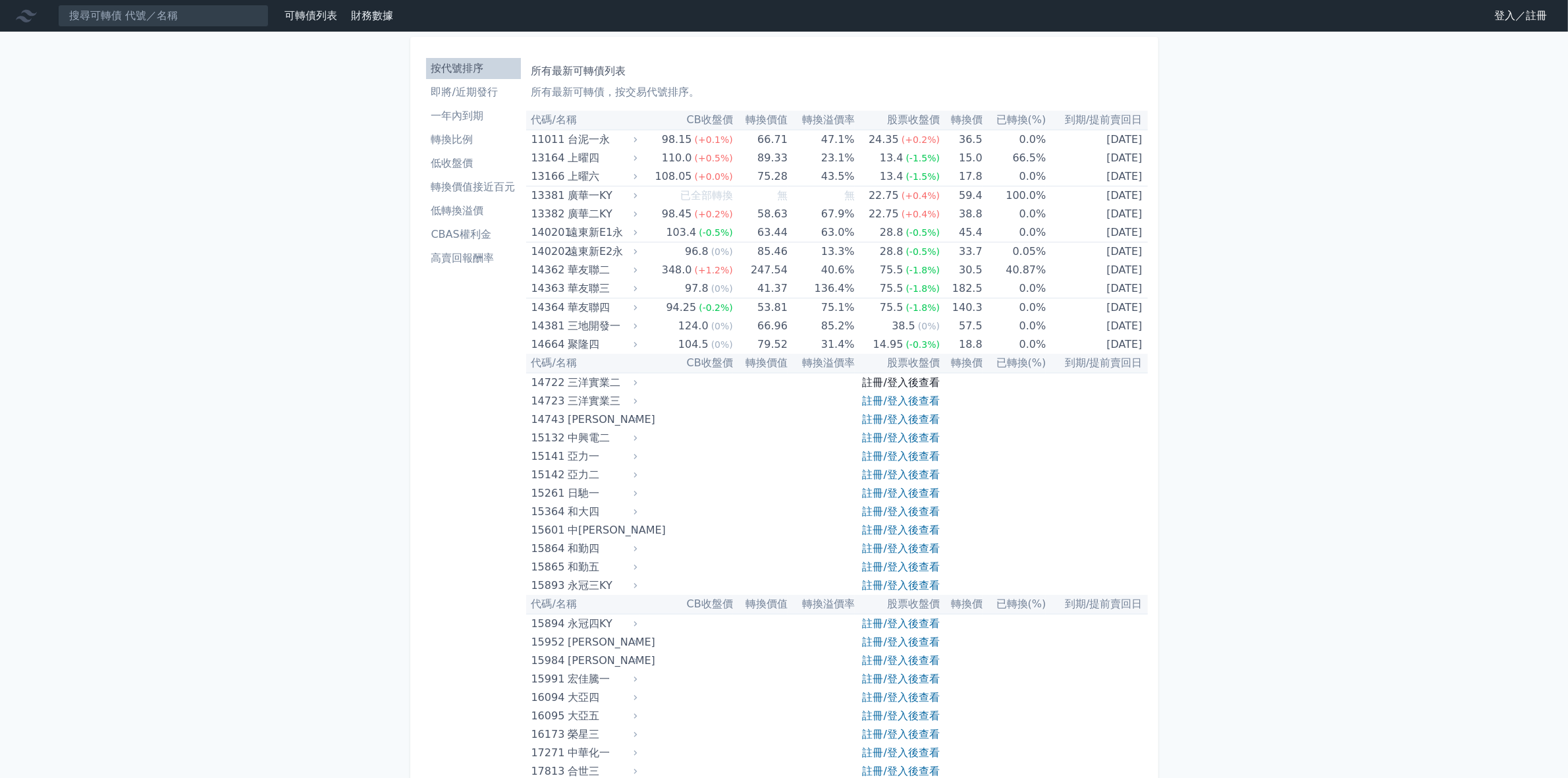
click at [880, 387] on link "註冊/登入後查看" at bounding box center [901, 382] width 77 height 13
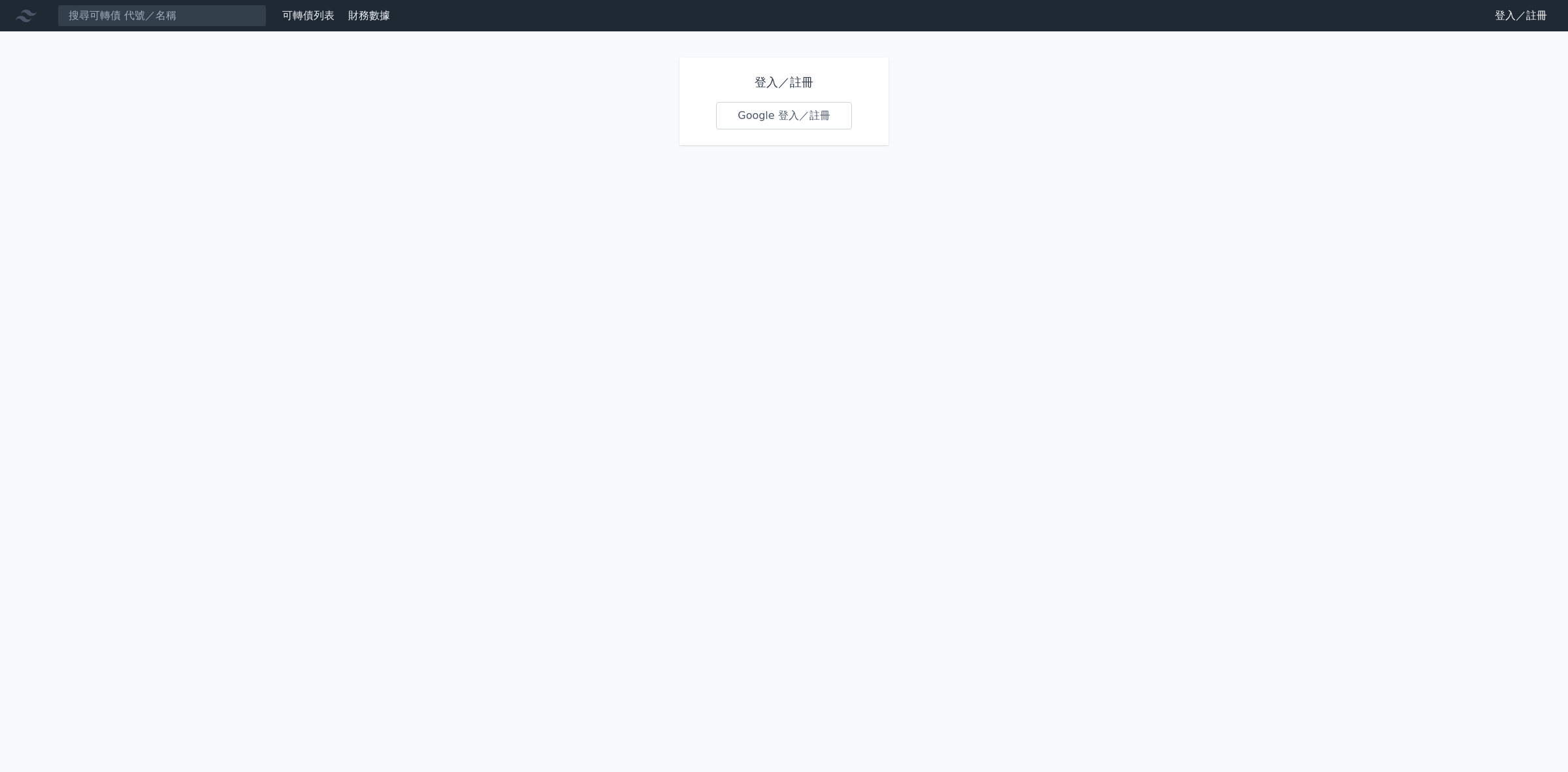
click at [760, 116] on link "Google 登入／註冊" at bounding box center [784, 115] width 136 height 27
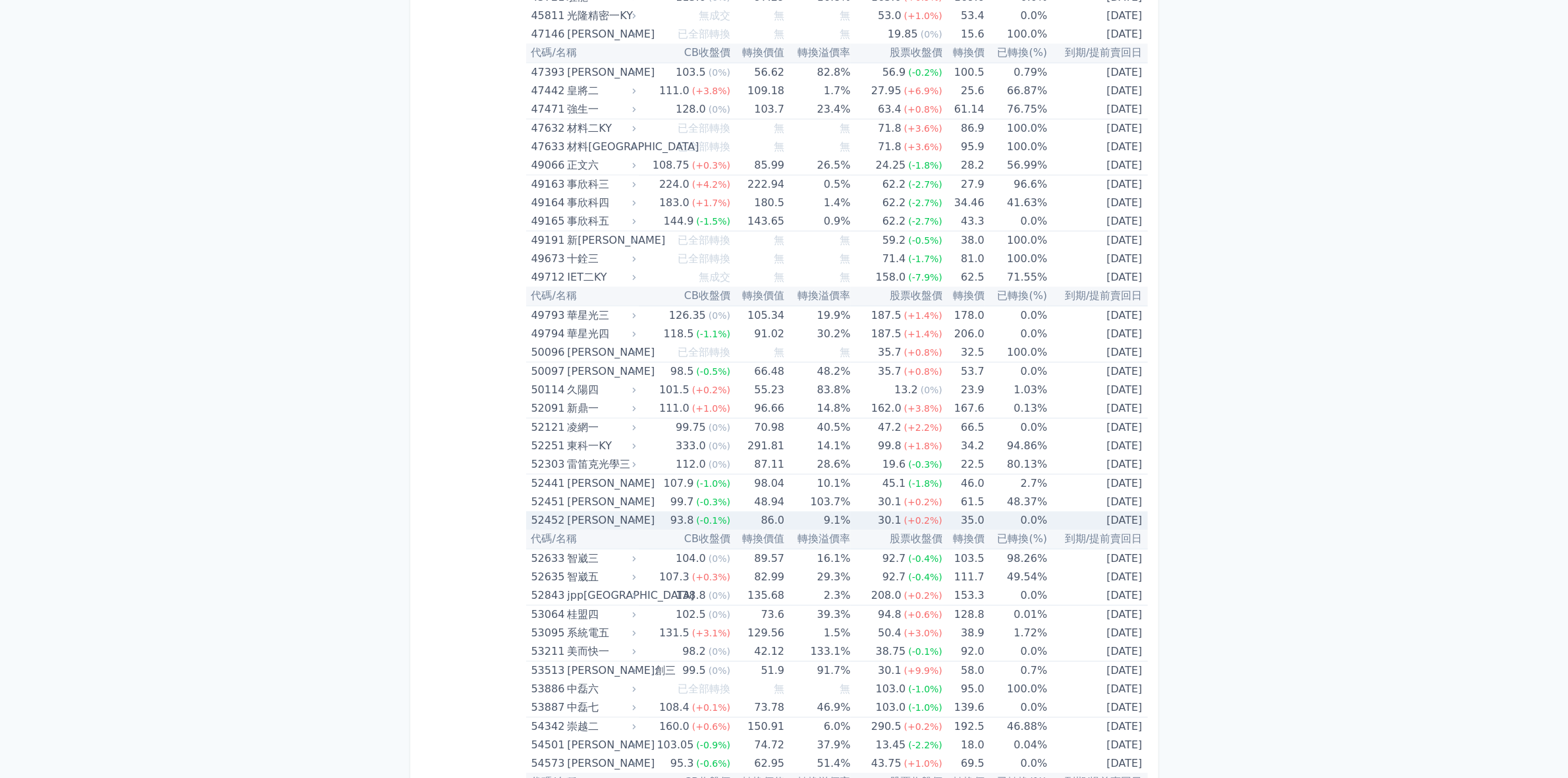
scroll to position [4445, 0]
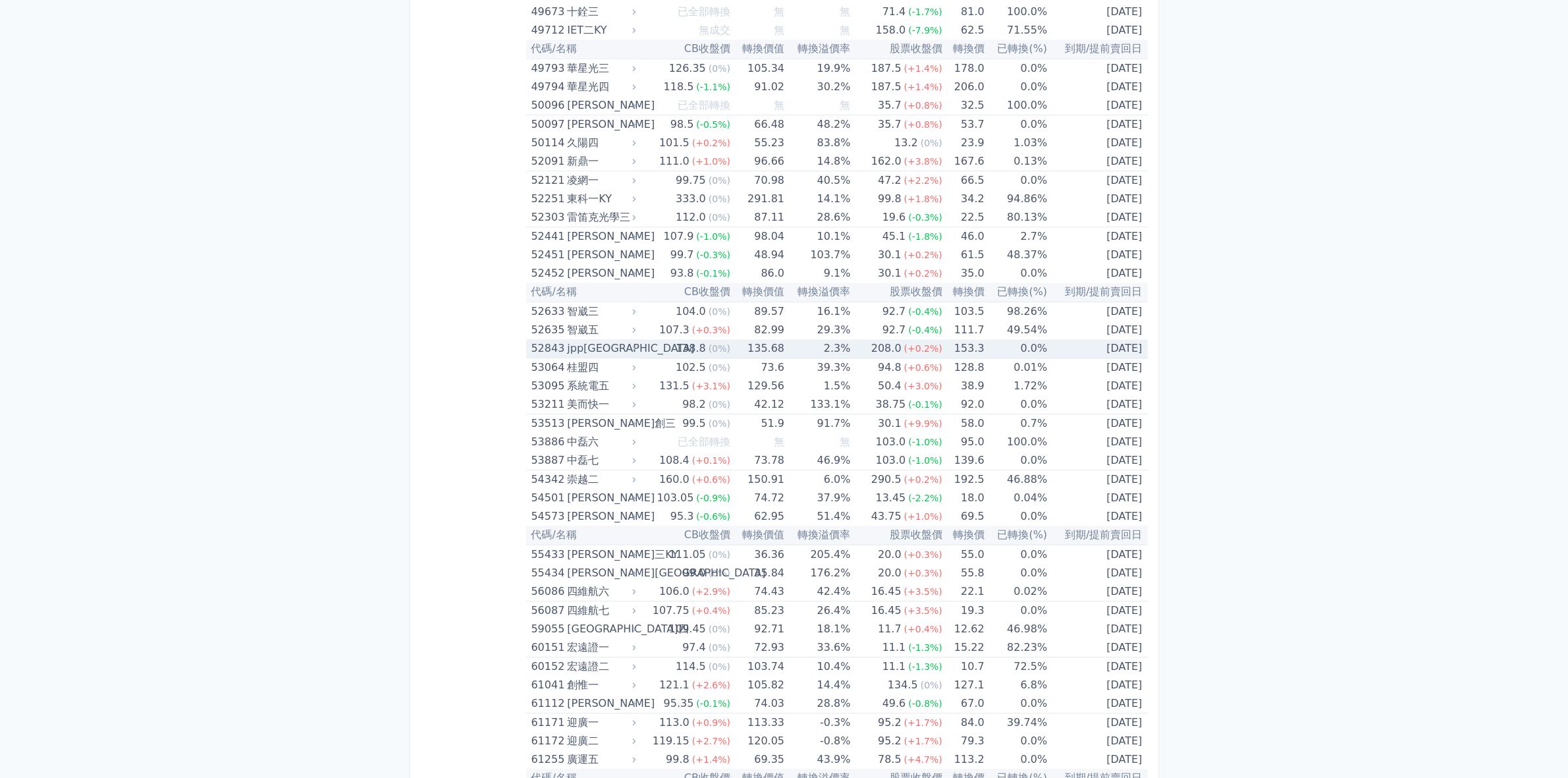
click at [584, 348] on div "jpp[GEOGRAPHIC_DATA]" at bounding box center [600, 348] width 66 height 18
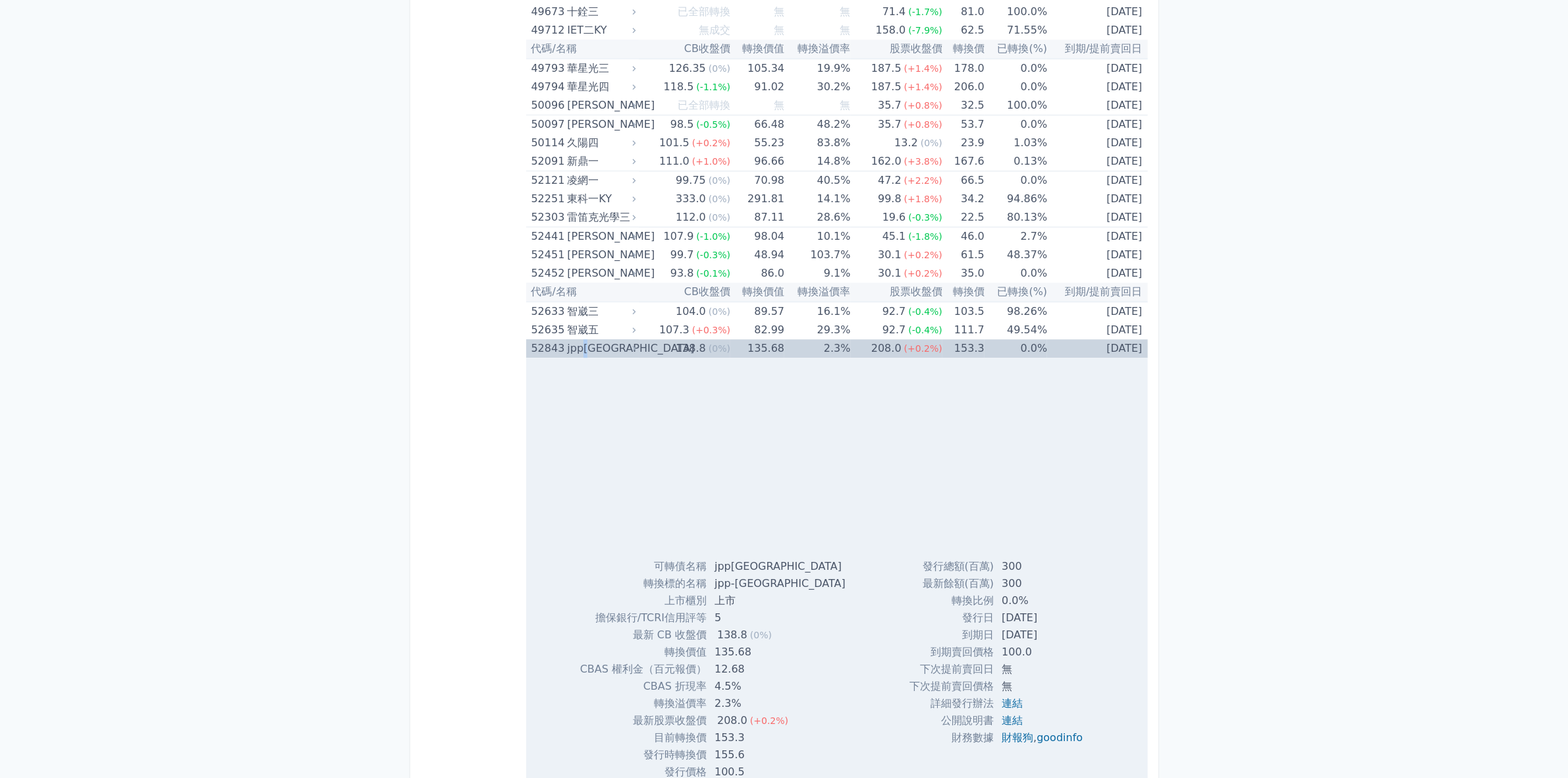
click at [584, 348] on div "jpp[GEOGRAPHIC_DATA]" at bounding box center [600, 348] width 66 height 18
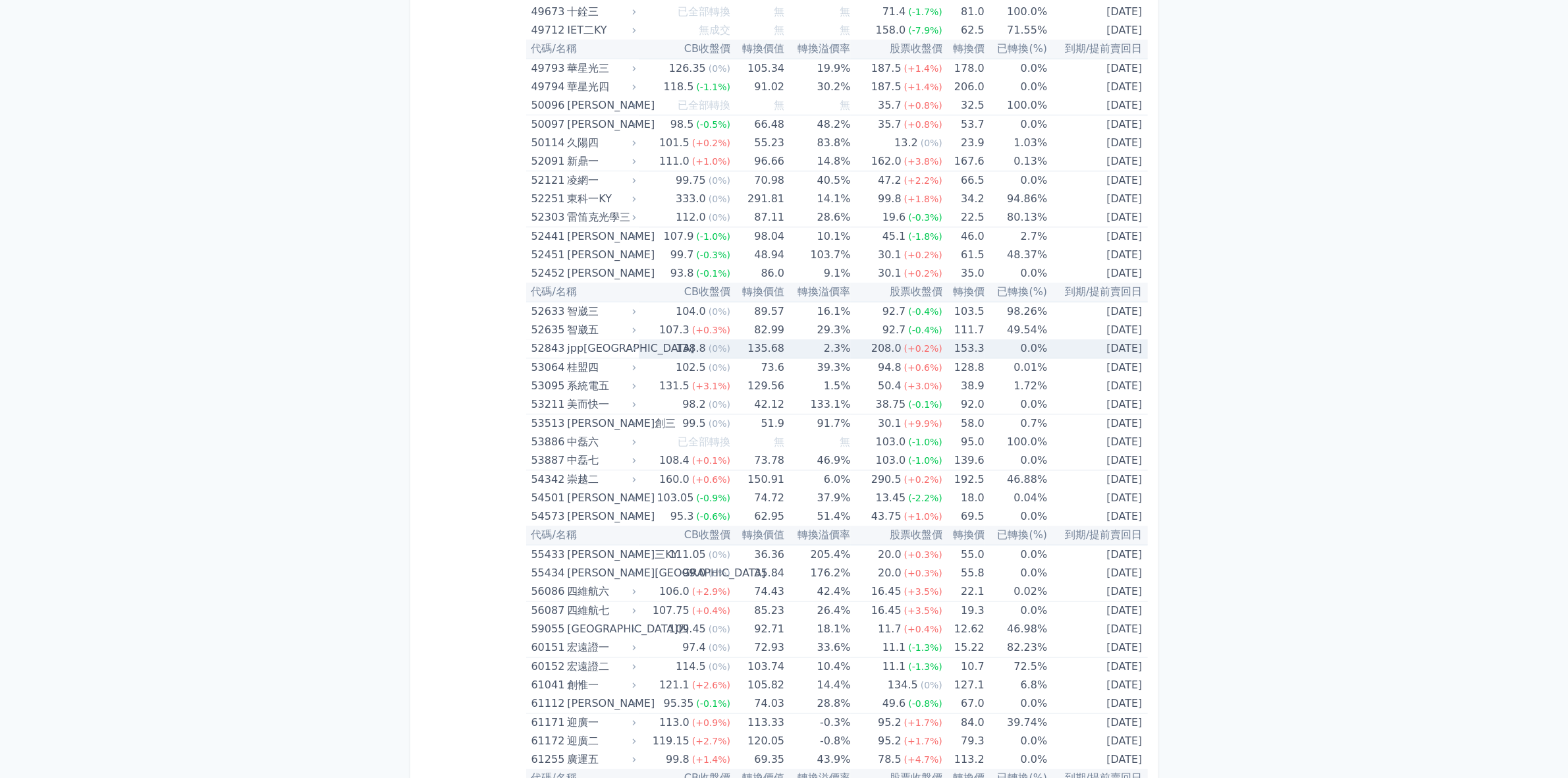
click at [683, 347] on div "138.8" at bounding box center [691, 348] width 35 height 18
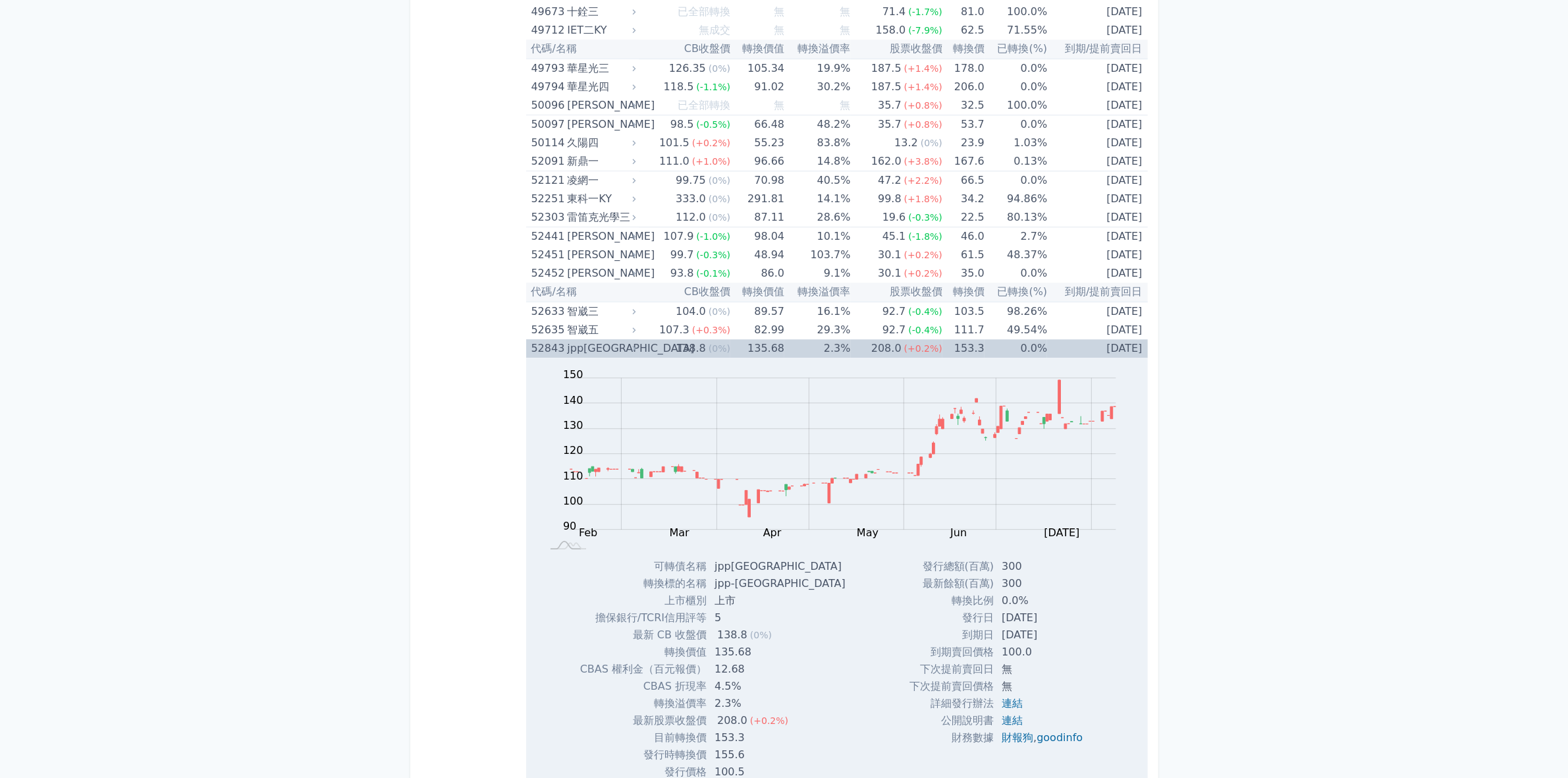
scroll to position [4610, 0]
